Goal: Complete application form

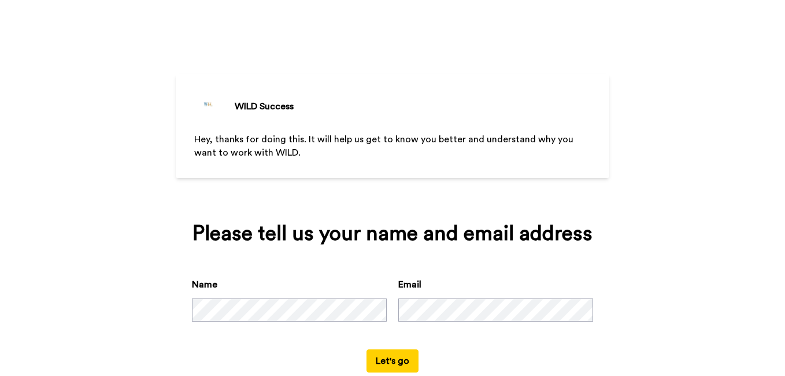
scroll to position [29, 0]
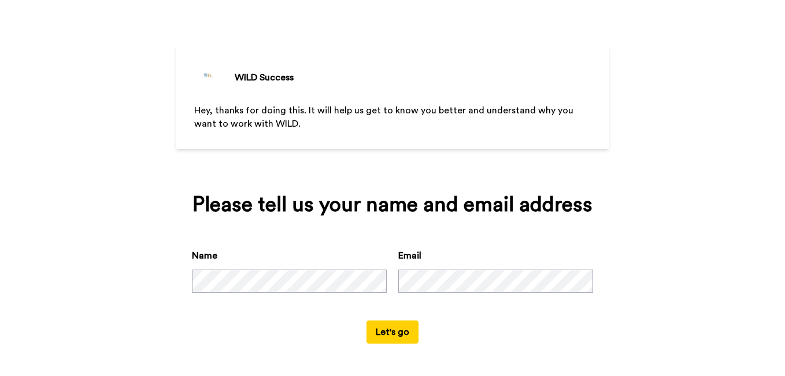
click at [402, 328] on button "Let's go" at bounding box center [393, 331] width 52 height 23
click at [636, 269] on div "WILD Success Hey, thanks for doing this. It will help us get to know you better…" at bounding box center [392, 159] width 785 height 376
click at [654, 256] on div "WILD Success Hey, thanks for doing this. It will help us get to know you better…" at bounding box center [392, 159] width 785 height 376
click at [412, 330] on button "Let's go" at bounding box center [393, 331] width 52 height 23
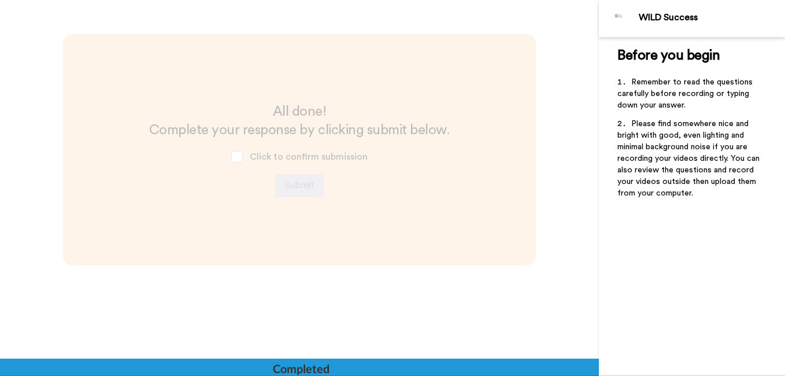
scroll to position [2149, 0]
